Goal: Navigation & Orientation: Understand site structure

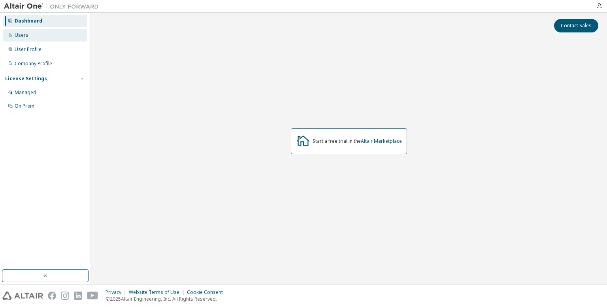
click at [33, 38] on div "Users" at bounding box center [45, 35] width 84 height 13
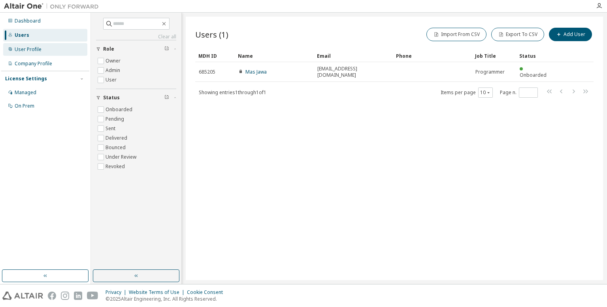
click at [30, 51] on div "User Profile" at bounding box center [28, 49] width 27 height 6
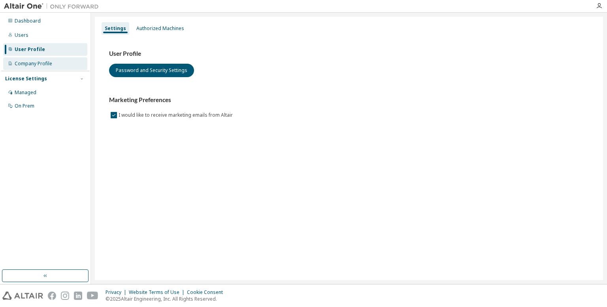
click at [32, 64] on div "Company Profile" at bounding box center [34, 63] width 38 height 6
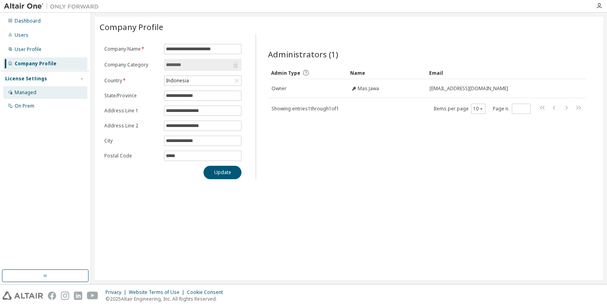
click at [29, 90] on div "Managed" at bounding box center [26, 92] width 22 height 6
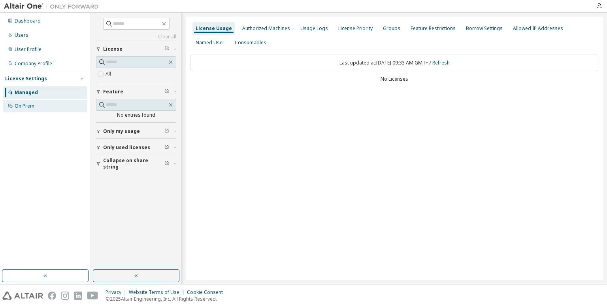
click at [30, 104] on div "On Prem" at bounding box center [25, 106] width 20 height 6
